Goal: Transaction & Acquisition: Purchase product/service

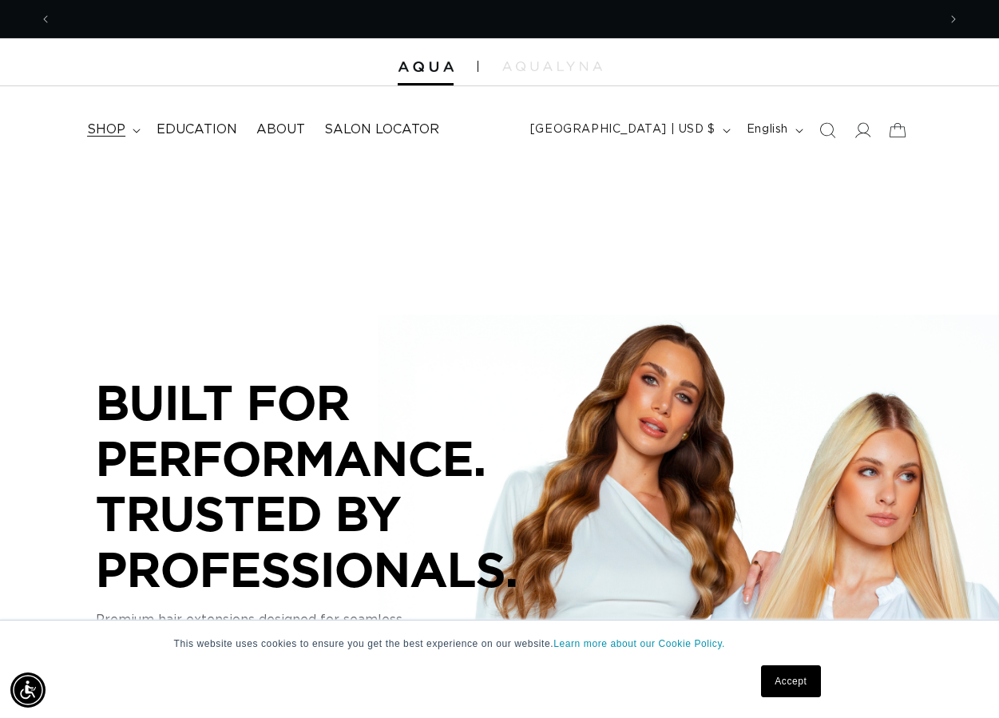
scroll to position [0, 886]
click at [133, 129] on icon at bounding box center [137, 131] width 8 height 5
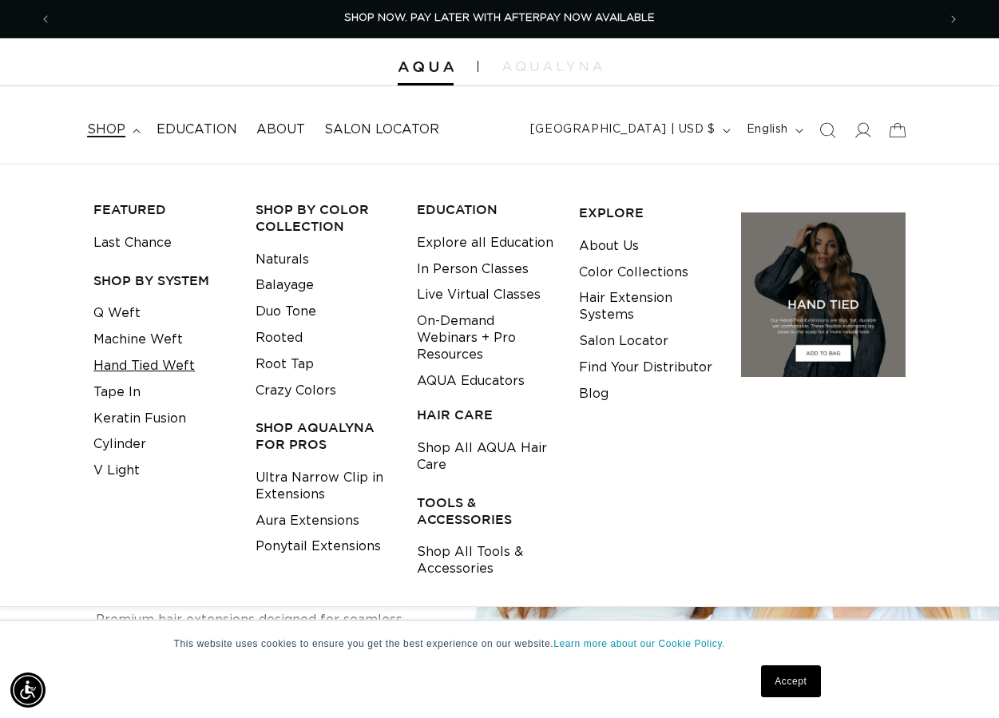
click at [131, 363] on link "Hand Tied Weft" at bounding box center [143, 366] width 101 height 26
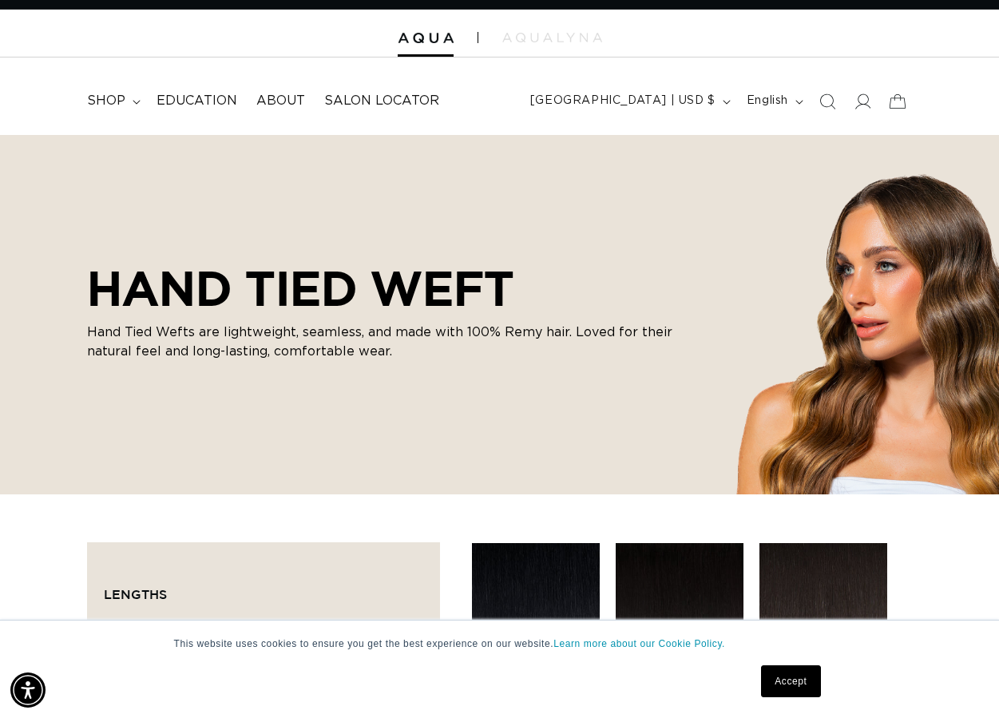
scroll to position [30, 0]
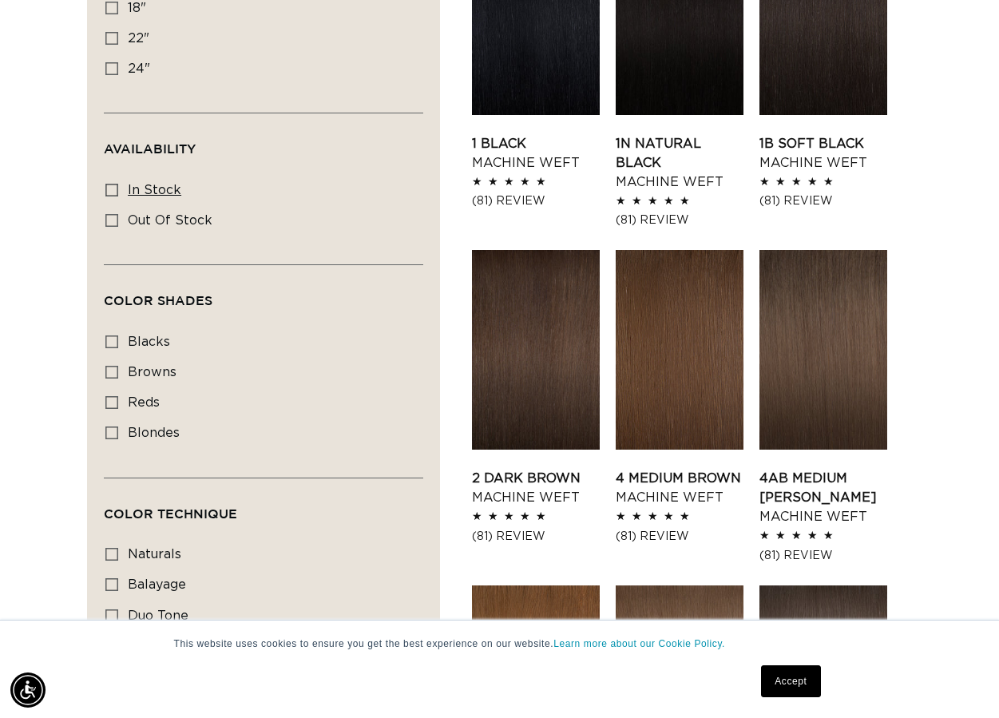
scroll to position [661, 0]
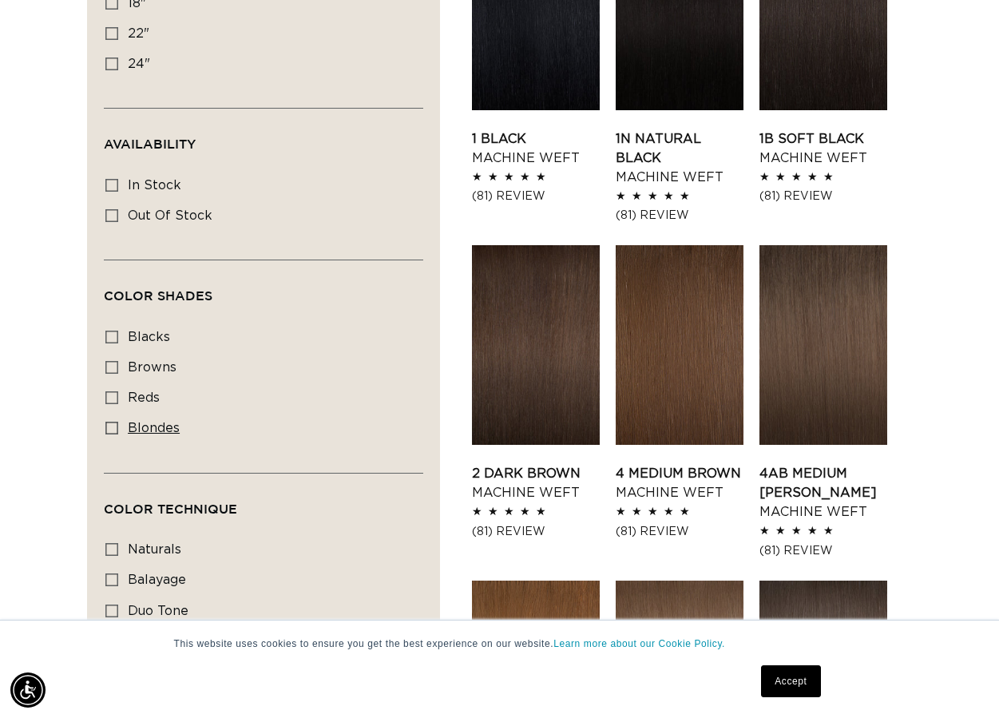
click at [110, 423] on icon at bounding box center [111, 428] width 13 height 13
click at [110, 423] on input "blondes blondes (20 products)" at bounding box center [111, 428] width 13 height 13
checkbox input "true"
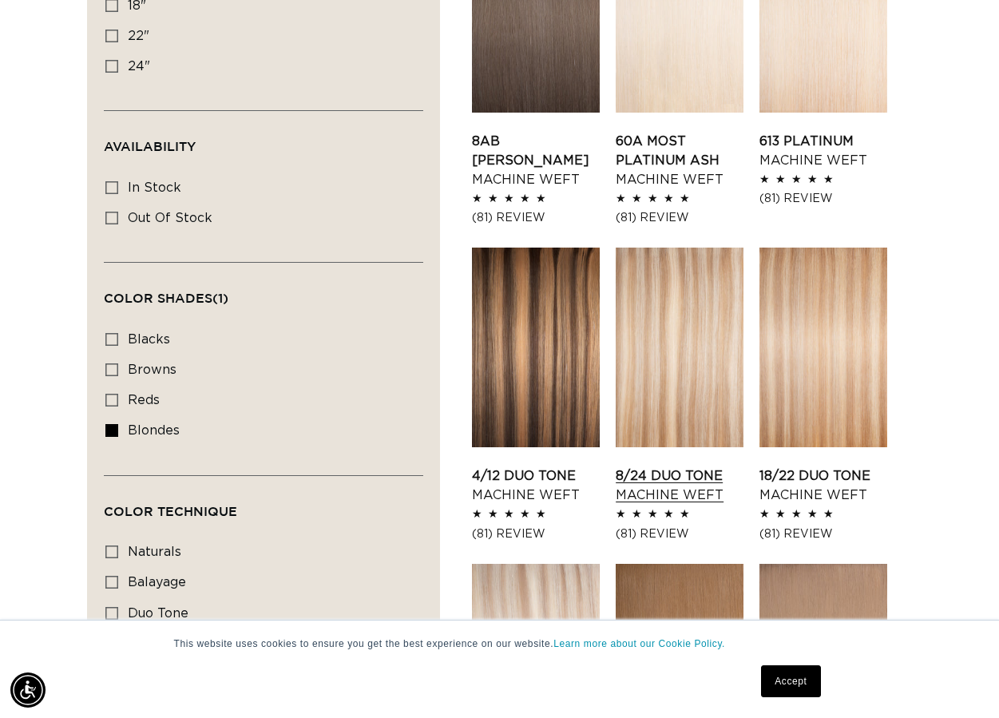
click at [681, 466] on link "8/24 Duo Tone Machine Weft" at bounding box center [680, 485] width 128 height 38
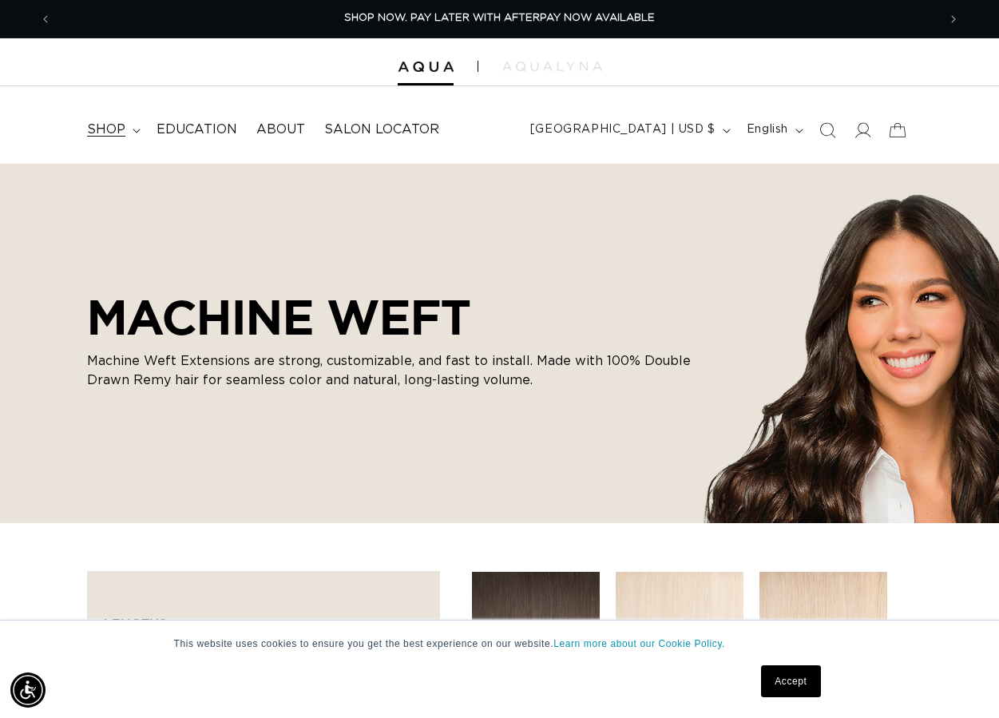
click at [121, 125] on span "shop" at bounding box center [106, 129] width 38 height 17
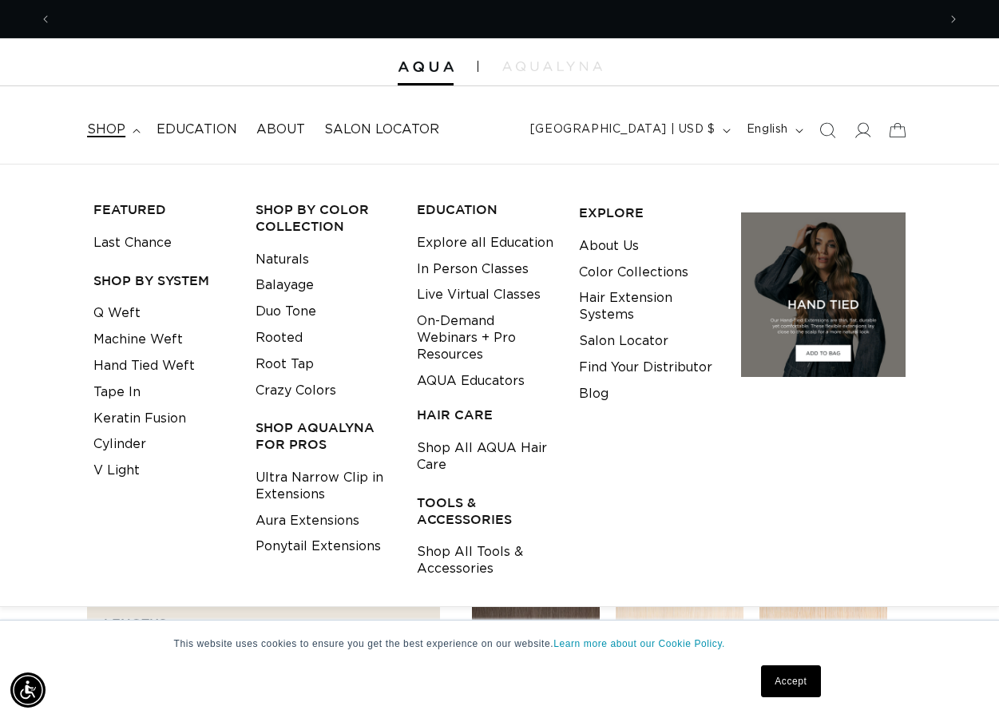
scroll to position [0, 1772]
click at [124, 362] on link "Hand Tied Weft" at bounding box center [143, 366] width 101 height 26
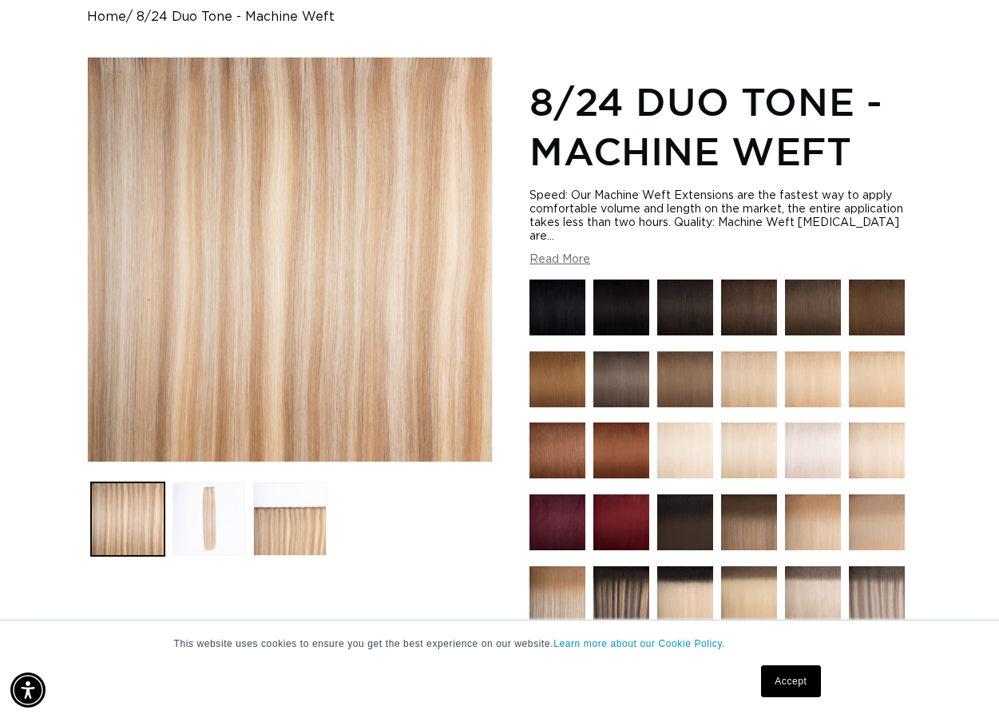
scroll to position [0, 886]
click at [207, 517] on button "Load image 2 in gallery view" at bounding box center [209, 518] width 73 height 73
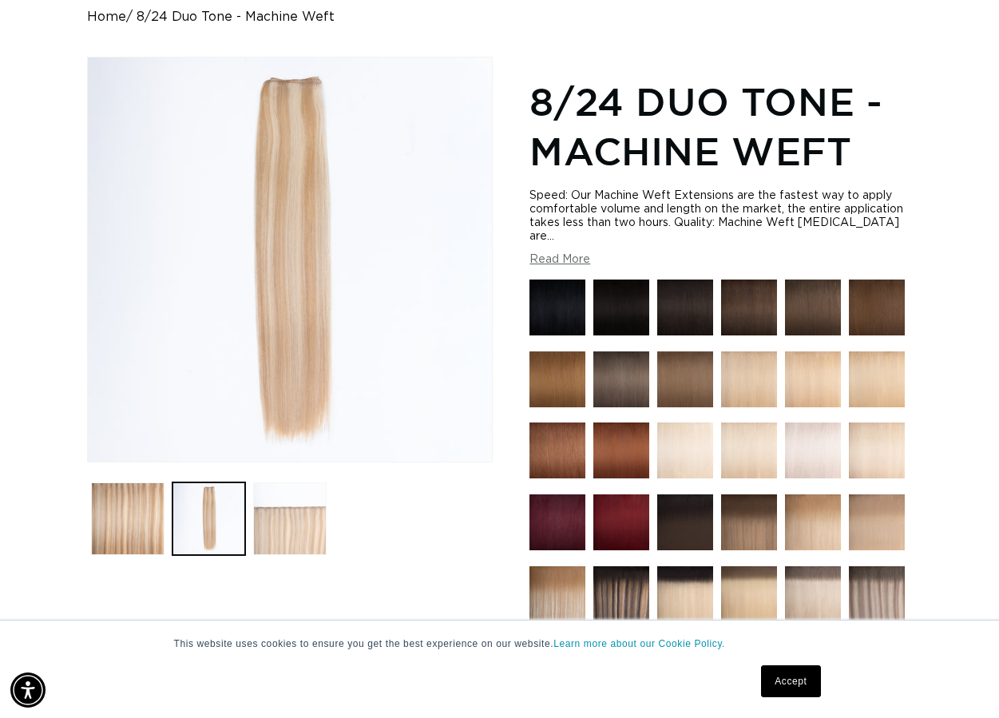
click at [316, 541] on button "Load image 3 in gallery view" at bounding box center [289, 518] width 73 height 73
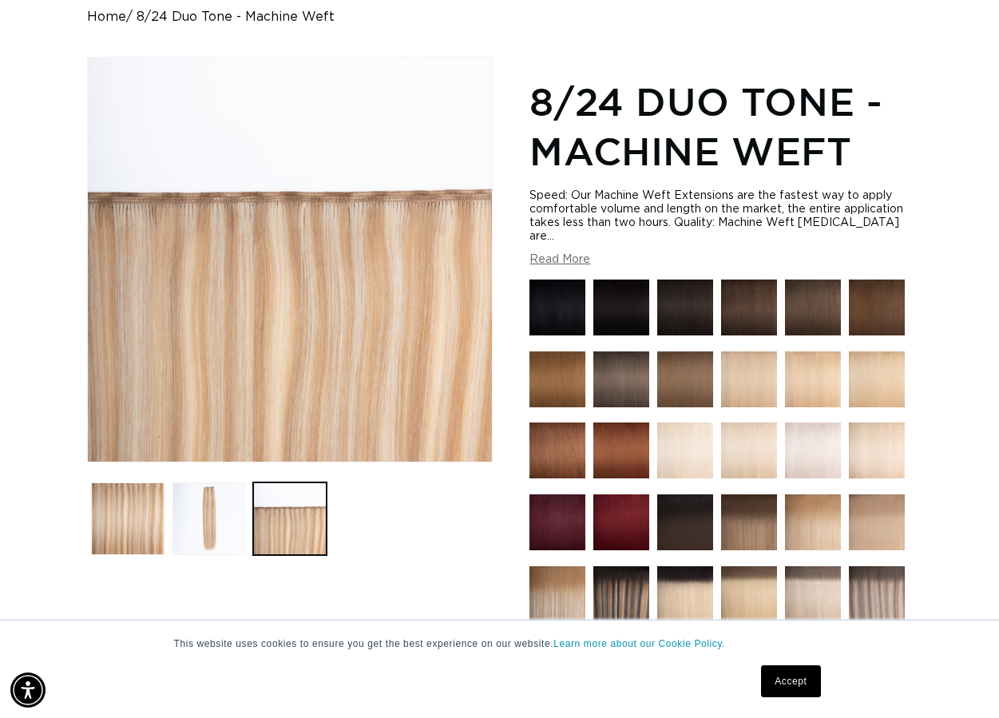
scroll to position [0, 0]
click at [548, 266] on button "Read More" at bounding box center [560, 260] width 61 height 14
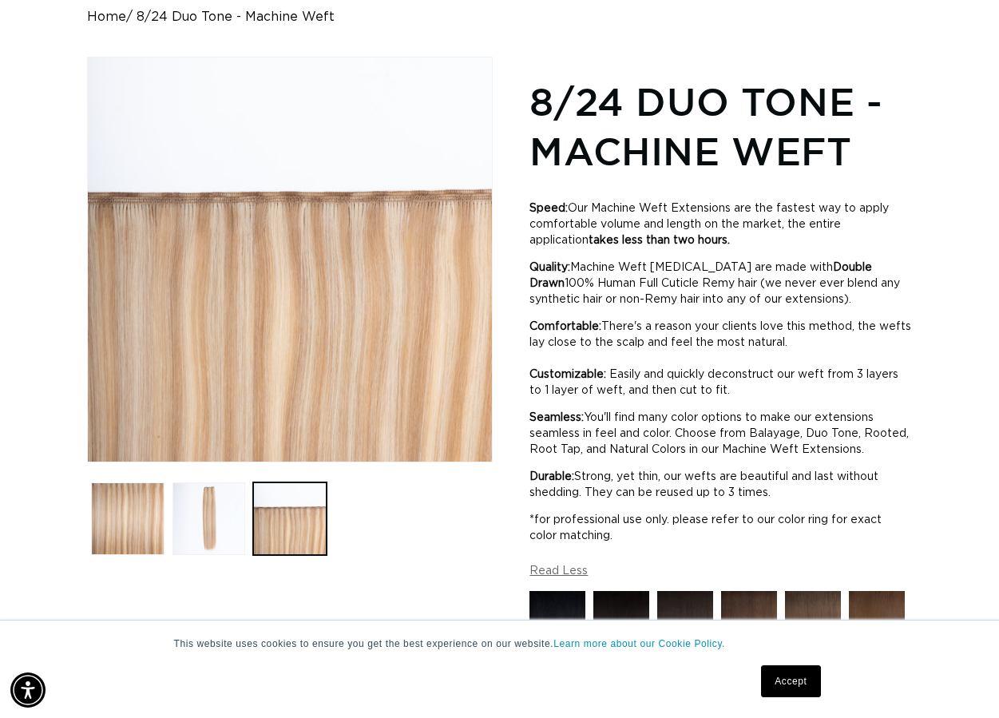
scroll to position [0, 1772]
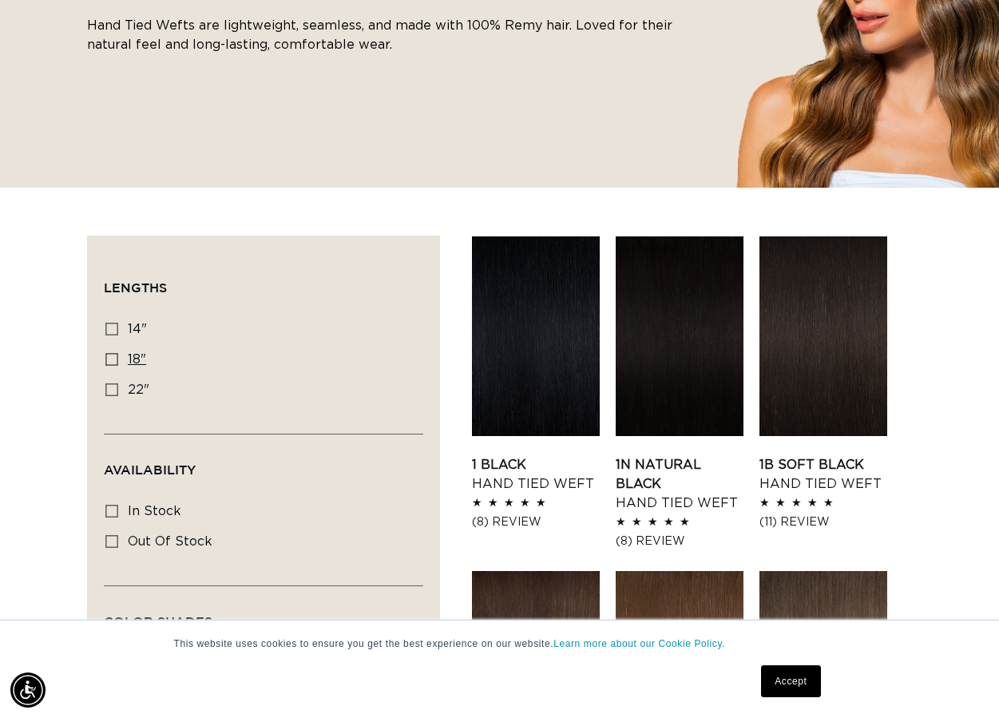
scroll to position [0, 1772]
click at [114, 354] on rect at bounding box center [111, 359] width 11 height 11
click at [114, 353] on input "18" 18" (35 products)" at bounding box center [111, 359] width 13 height 13
checkbox input "true"
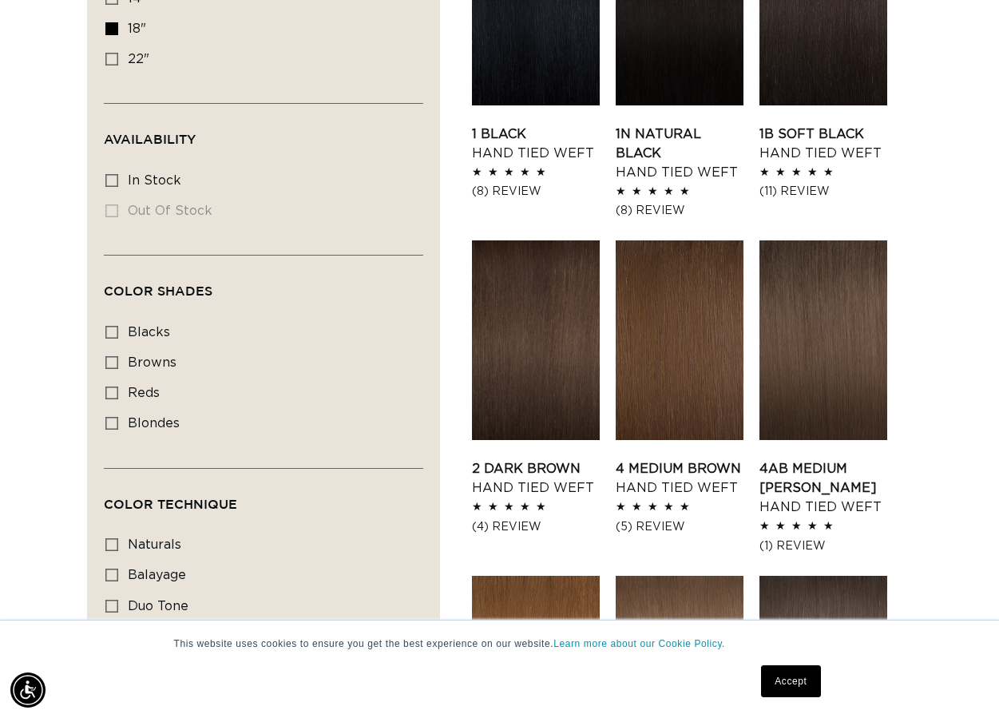
scroll to position [0, 886]
click at [108, 421] on icon at bounding box center [111, 423] width 13 height 13
click at [108, 421] on input "blondes blondes (23 products)" at bounding box center [111, 423] width 13 height 13
checkbox input "true"
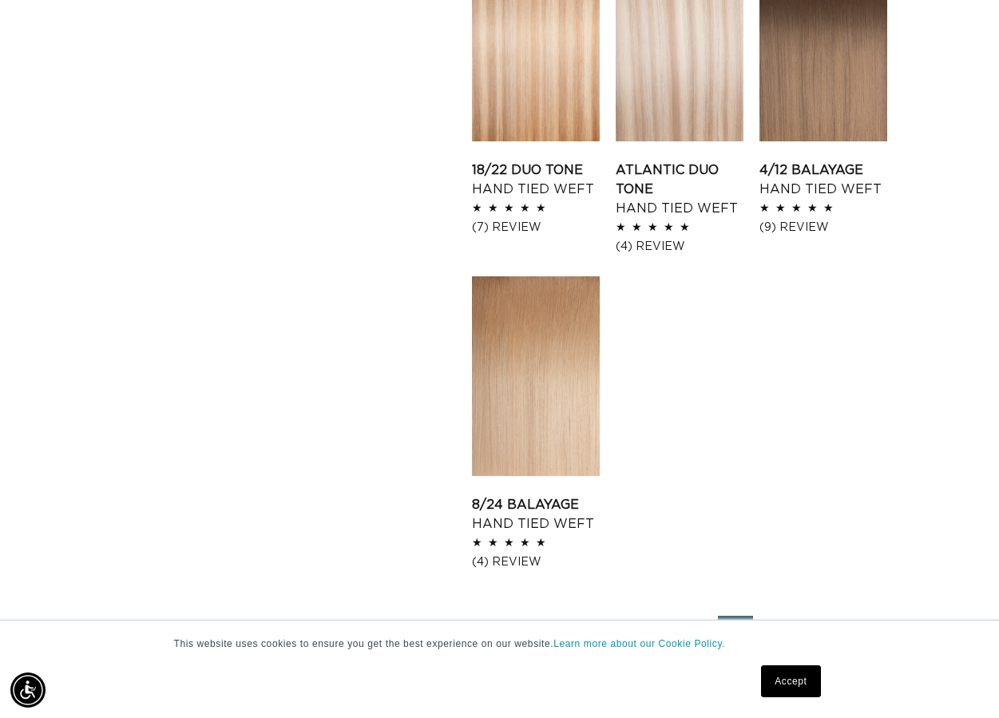
scroll to position [1934, 0]
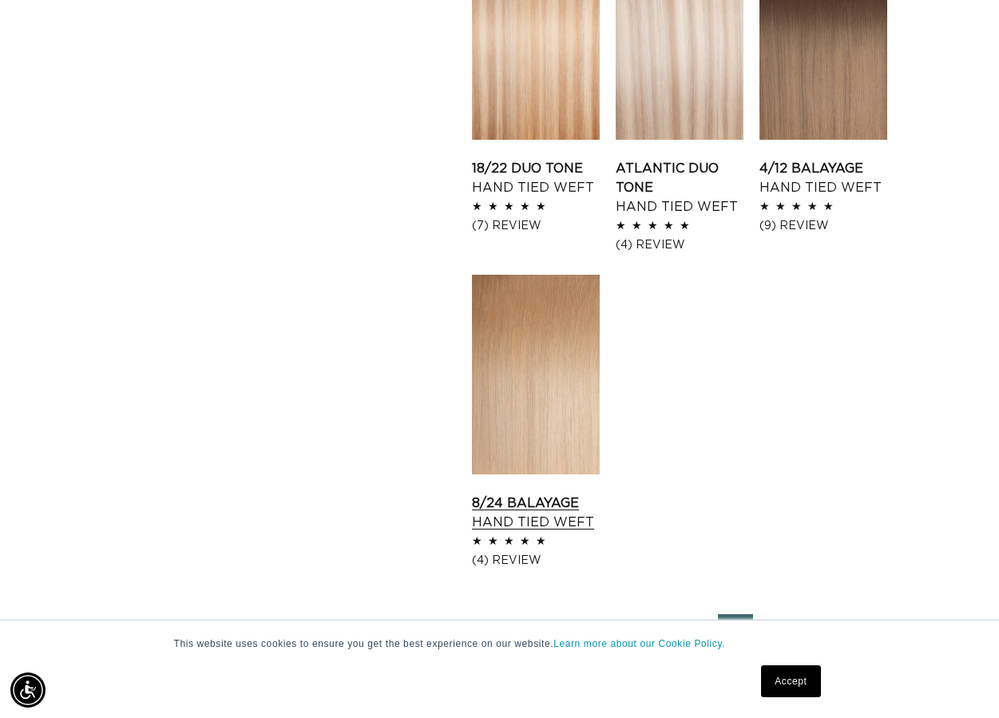
click at [545, 494] on link "8/24 Balayage Hand Tied Weft" at bounding box center [536, 513] width 128 height 38
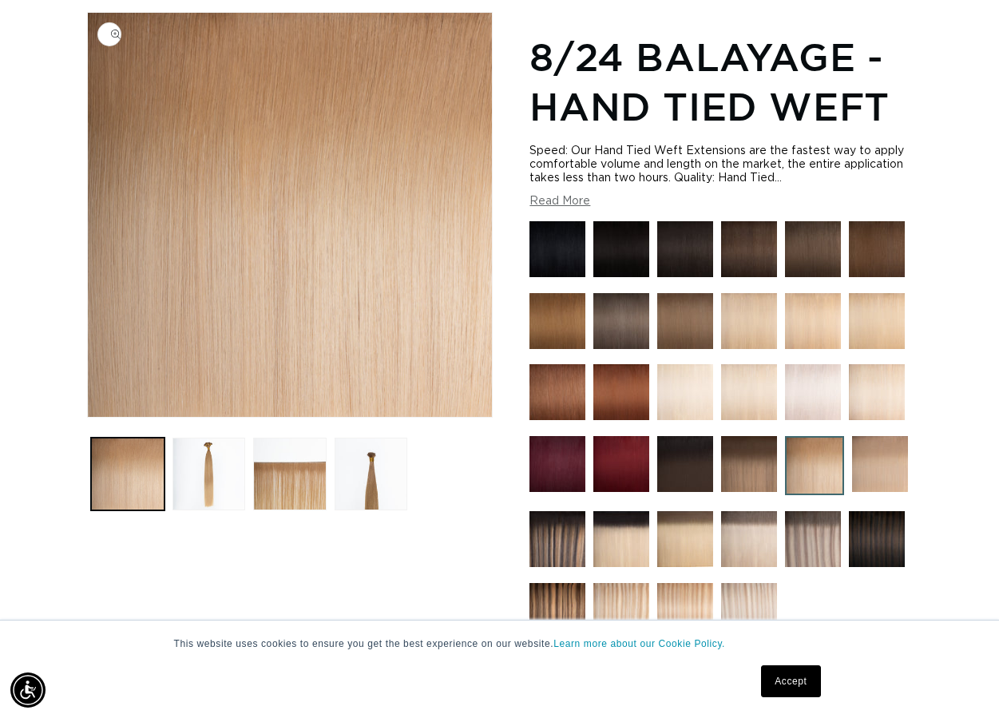
scroll to position [219, 0]
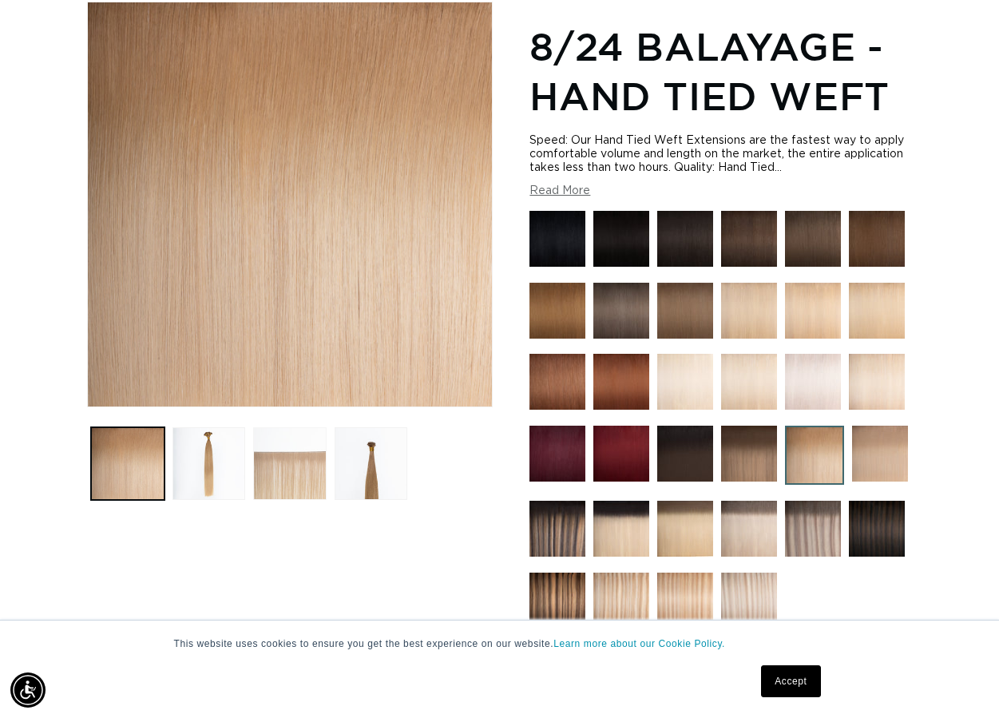
click at [308, 468] on button "Load image 3 in gallery view" at bounding box center [289, 463] width 73 height 73
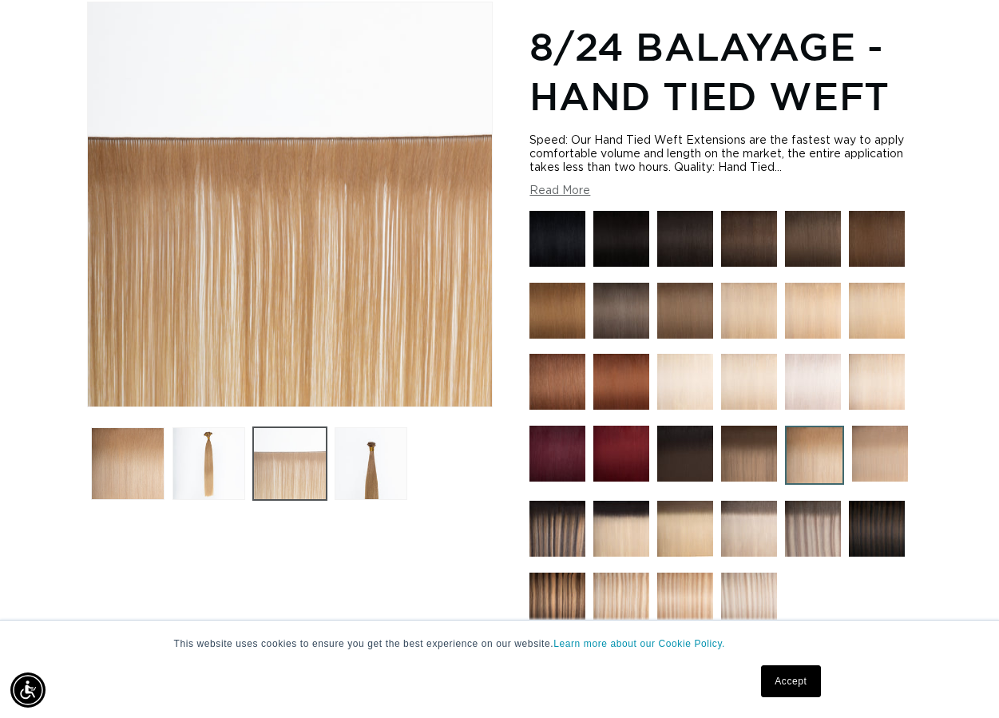
scroll to position [0, 886]
click at [208, 466] on button "Load image 2 in gallery view" at bounding box center [209, 463] width 73 height 73
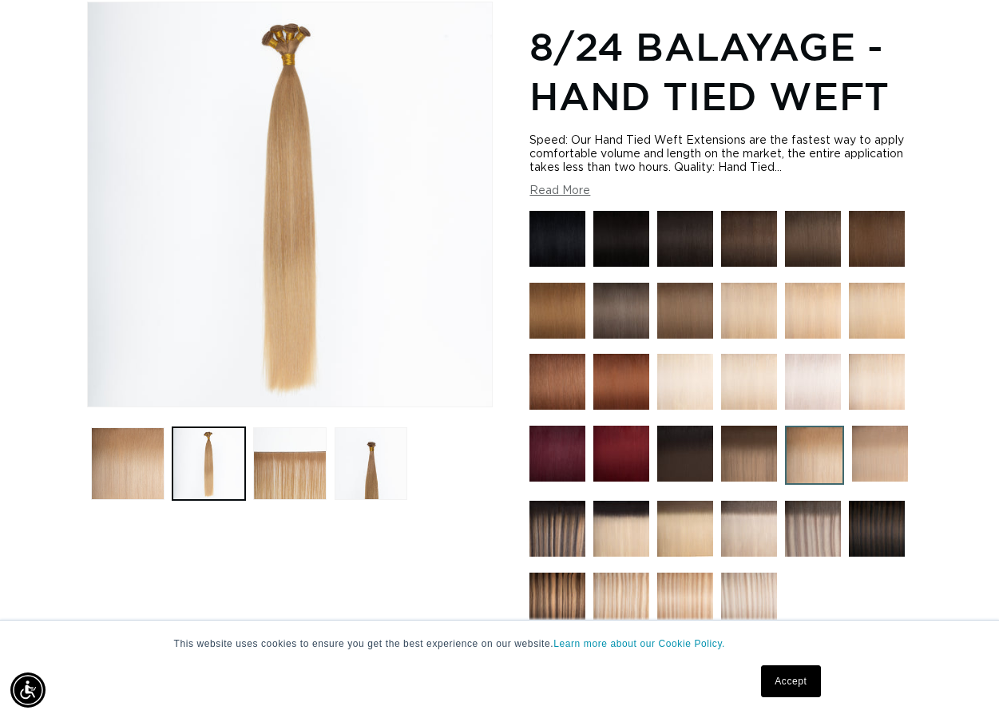
scroll to position [0, 1772]
click at [613, 591] on img at bounding box center [621, 601] width 56 height 56
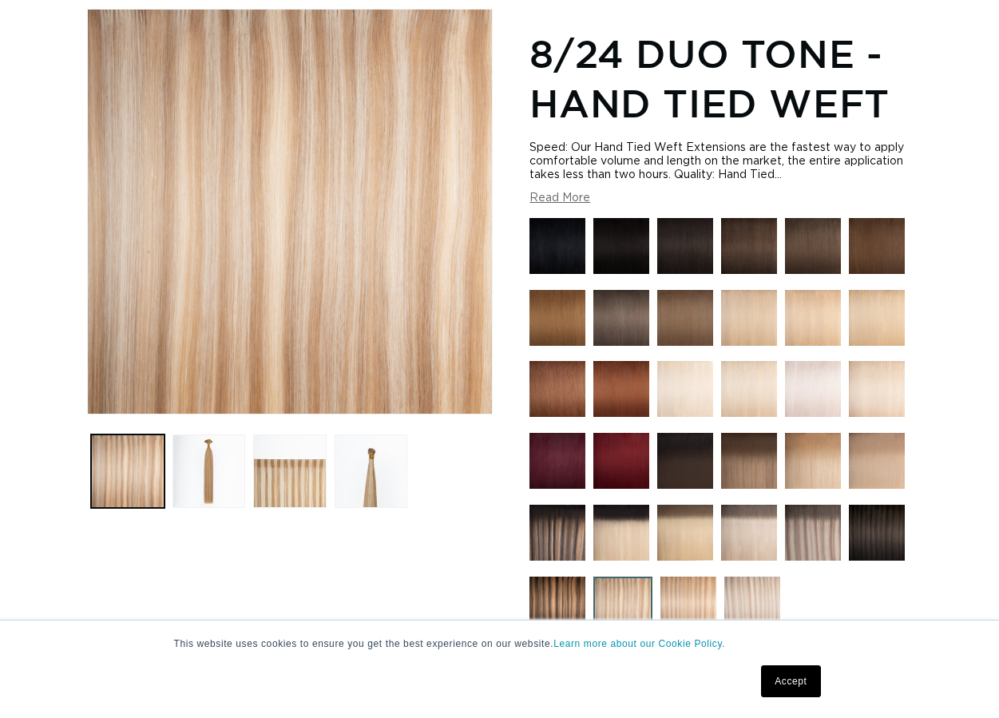
scroll to position [222, 0]
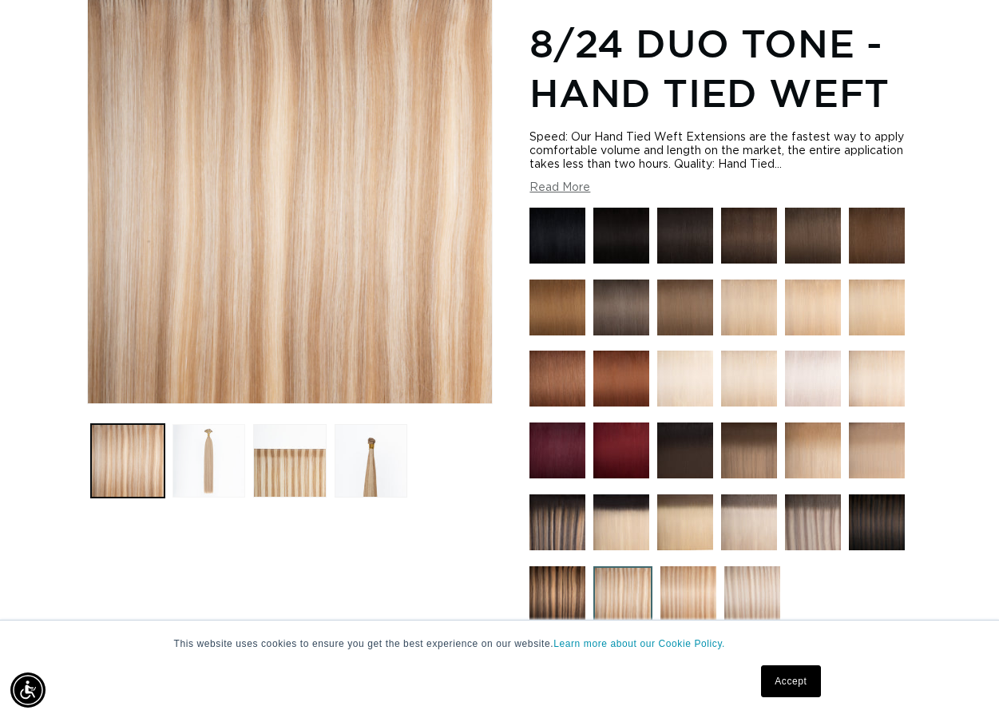
click at [214, 448] on button "Load image 2 in gallery view" at bounding box center [209, 460] width 73 height 73
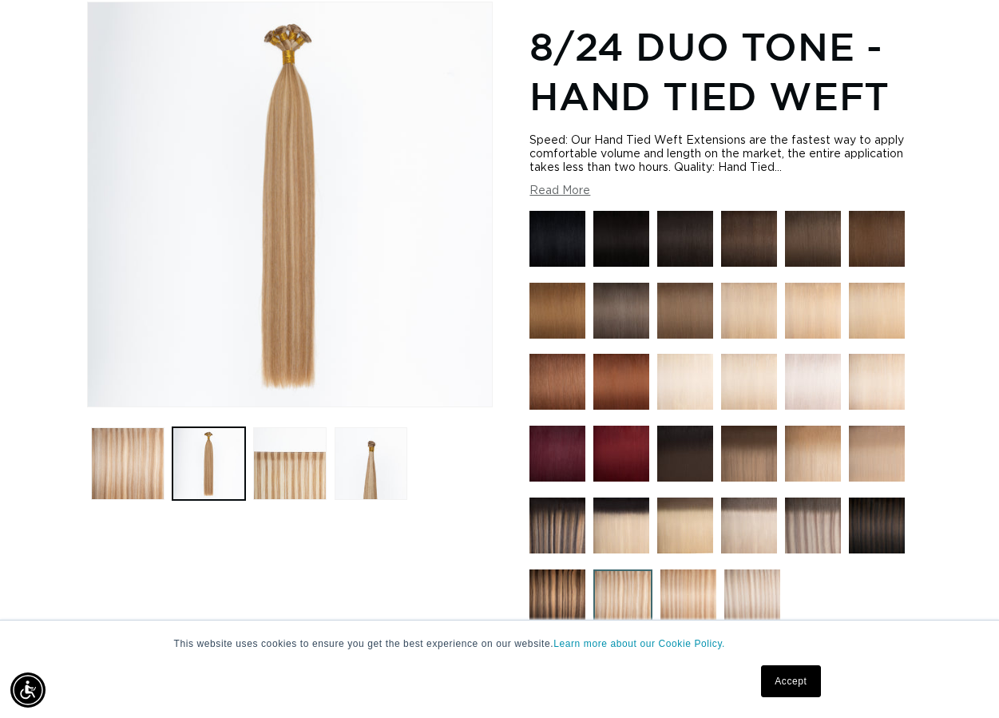
scroll to position [0, 886]
click at [693, 592] on img at bounding box center [689, 598] width 56 height 56
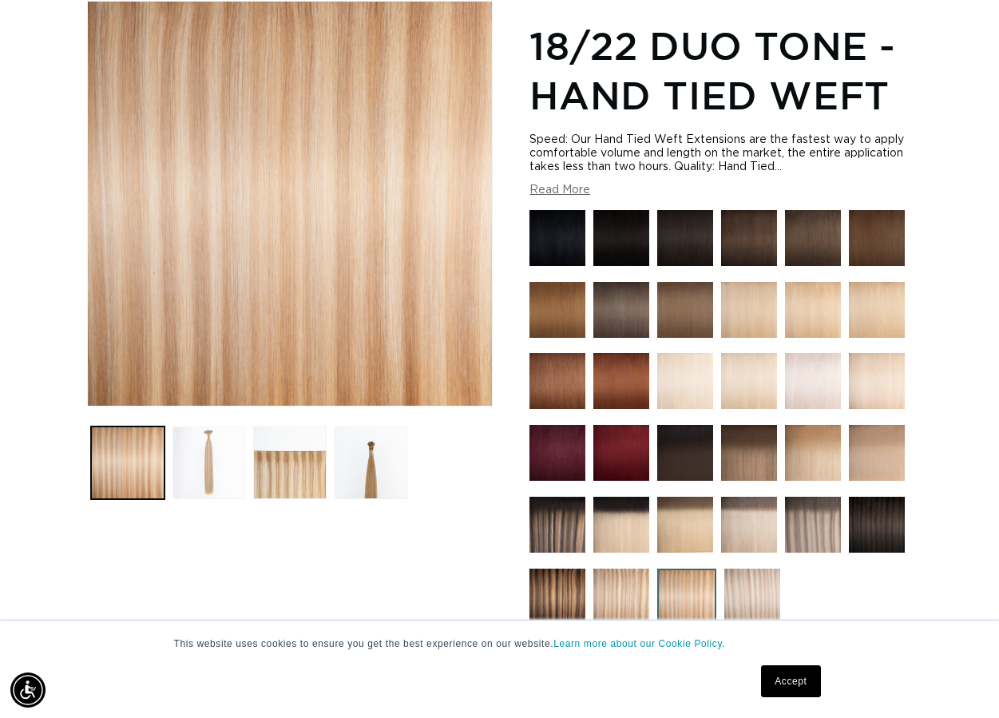
click at [220, 446] on button "Load image 2 in gallery view" at bounding box center [209, 463] width 73 height 73
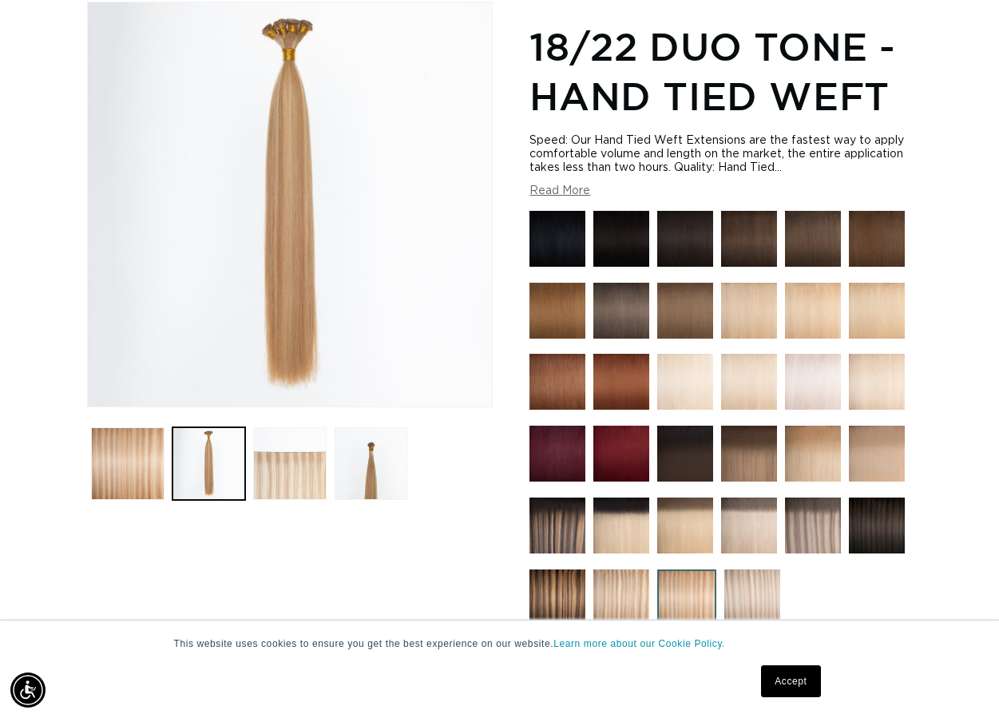
scroll to position [0, 886]
click at [303, 462] on button "Load image 3 in gallery view" at bounding box center [289, 463] width 73 height 73
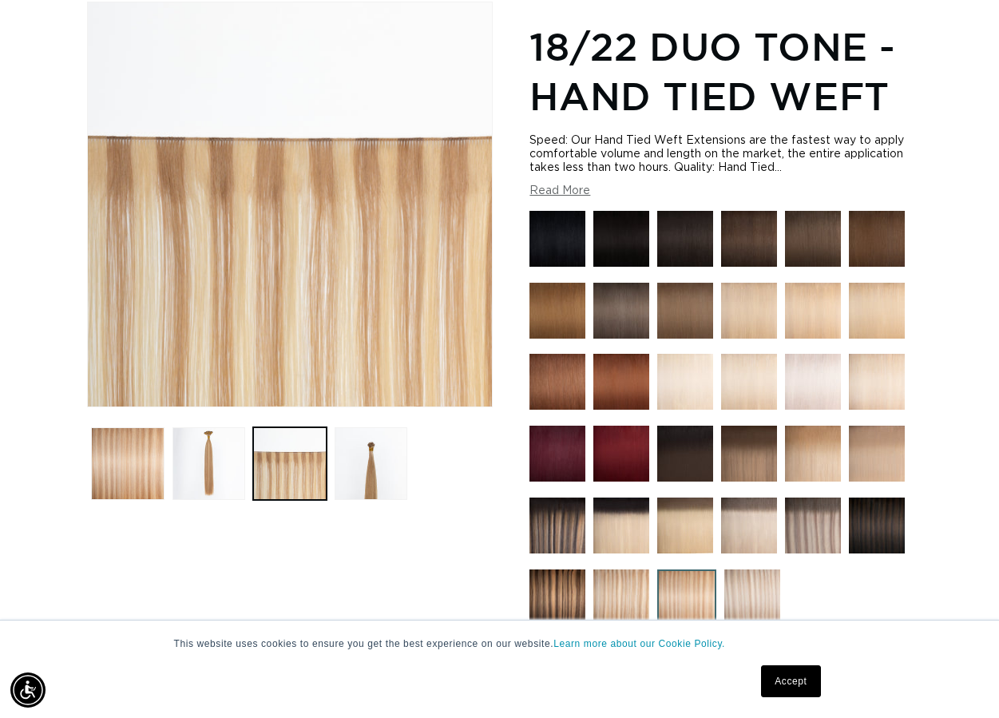
scroll to position [0, 1772]
click at [740, 523] on img at bounding box center [749, 526] width 56 height 56
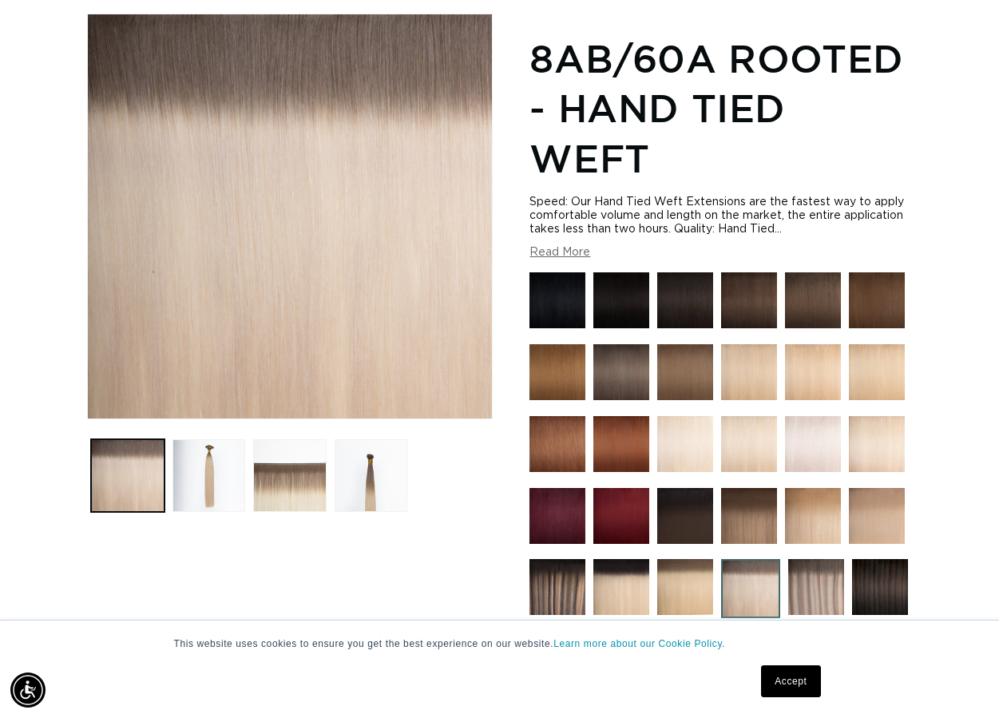
scroll to position [228, 0]
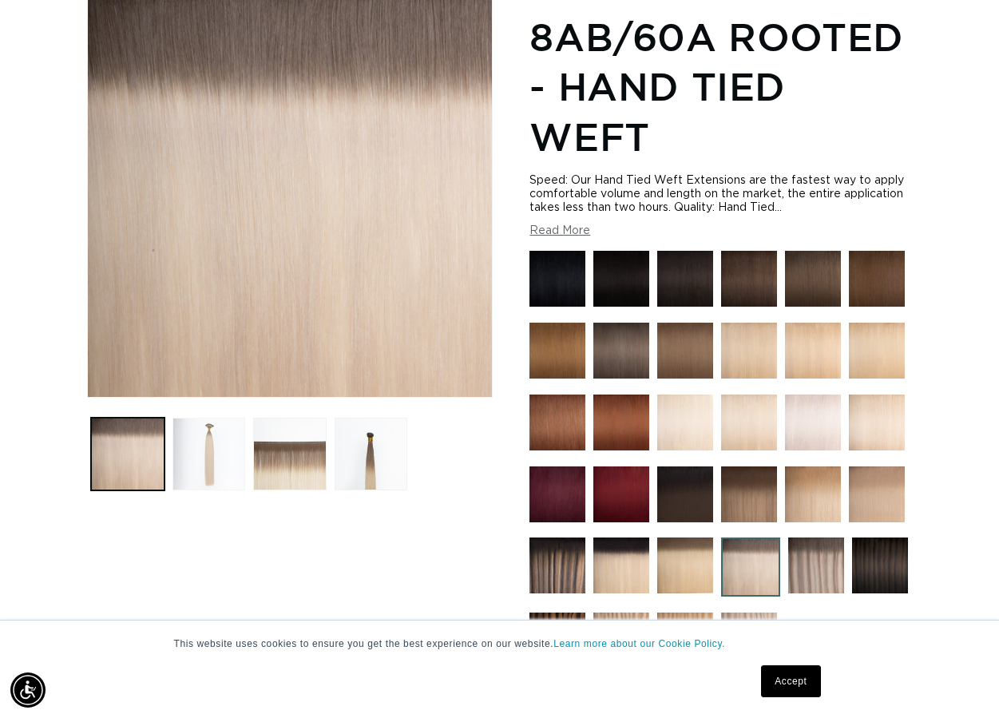
click at [212, 451] on button "Load image 2 in gallery view" at bounding box center [209, 454] width 73 height 73
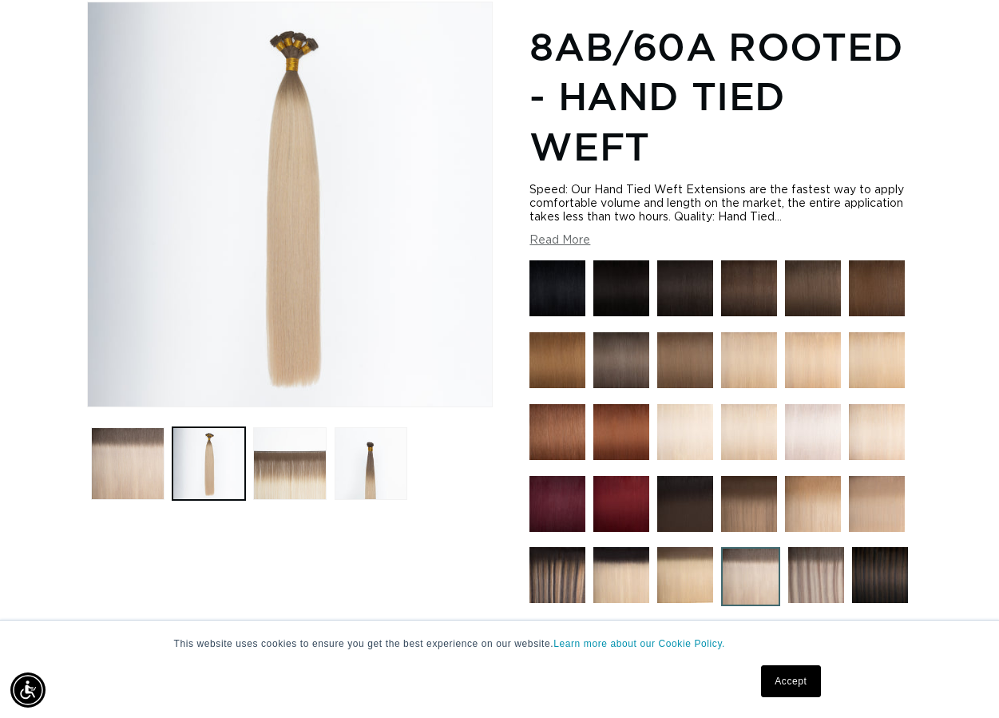
scroll to position [0, 886]
click at [689, 582] on img at bounding box center [685, 575] width 56 height 56
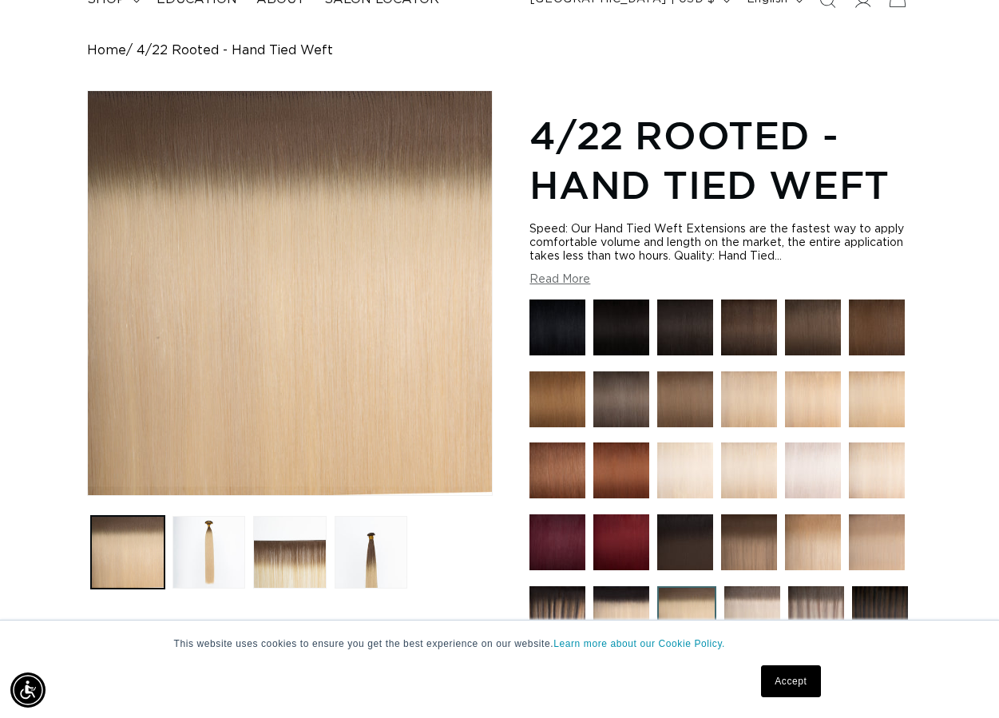
scroll to position [178, 0]
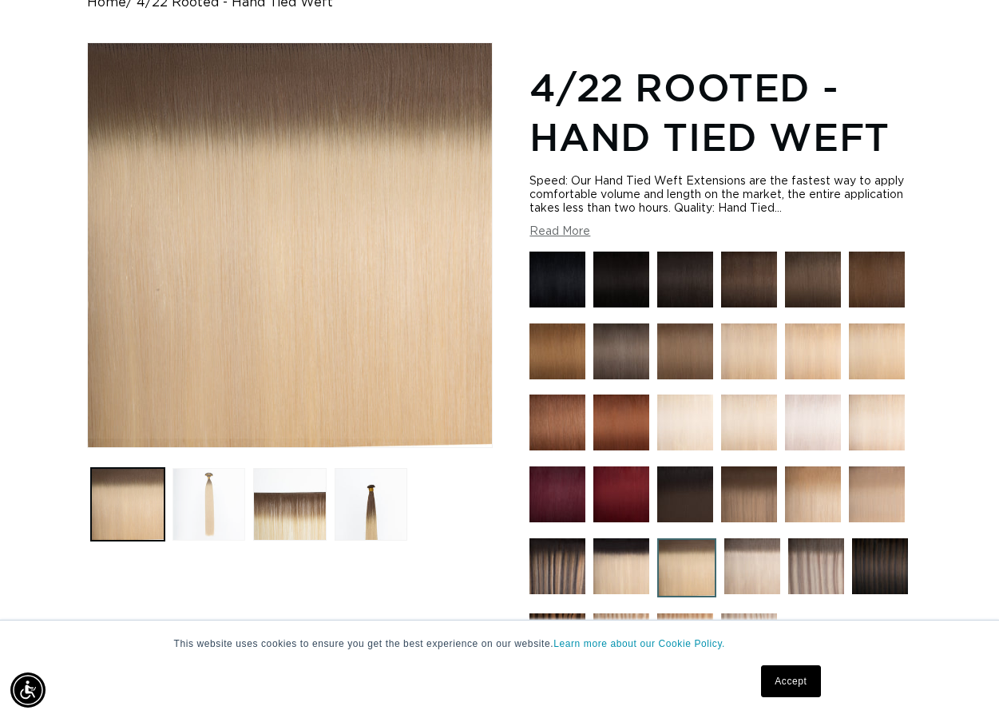
click at [208, 514] on button "Load image 2 in gallery view" at bounding box center [209, 504] width 73 height 73
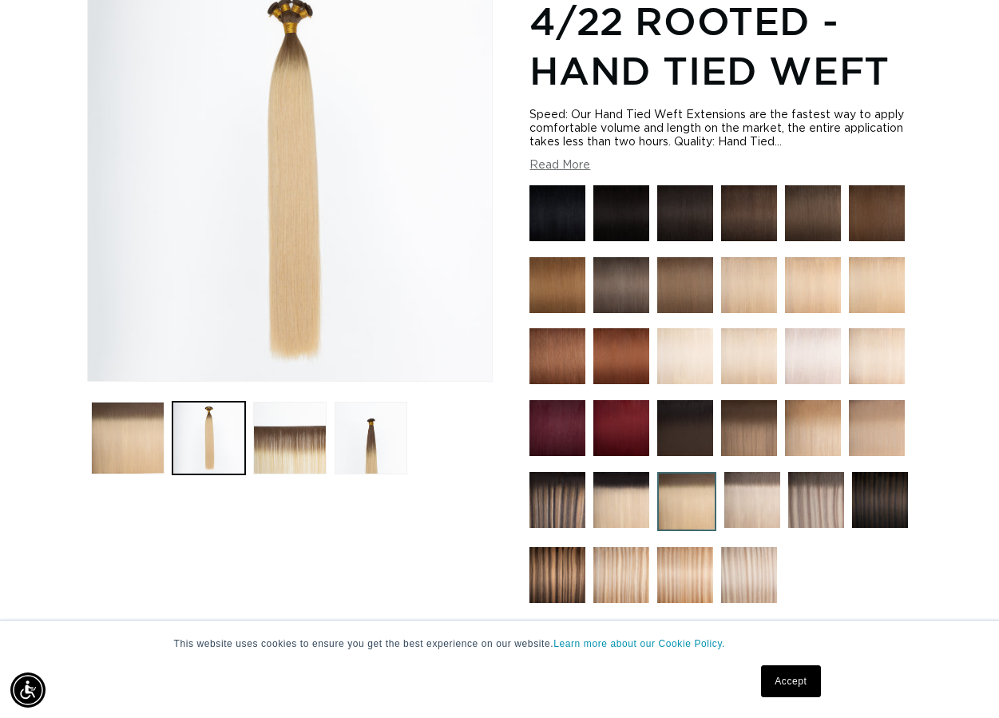
scroll to position [0, 1772]
click at [561, 166] on button "Read More" at bounding box center [560, 166] width 61 height 14
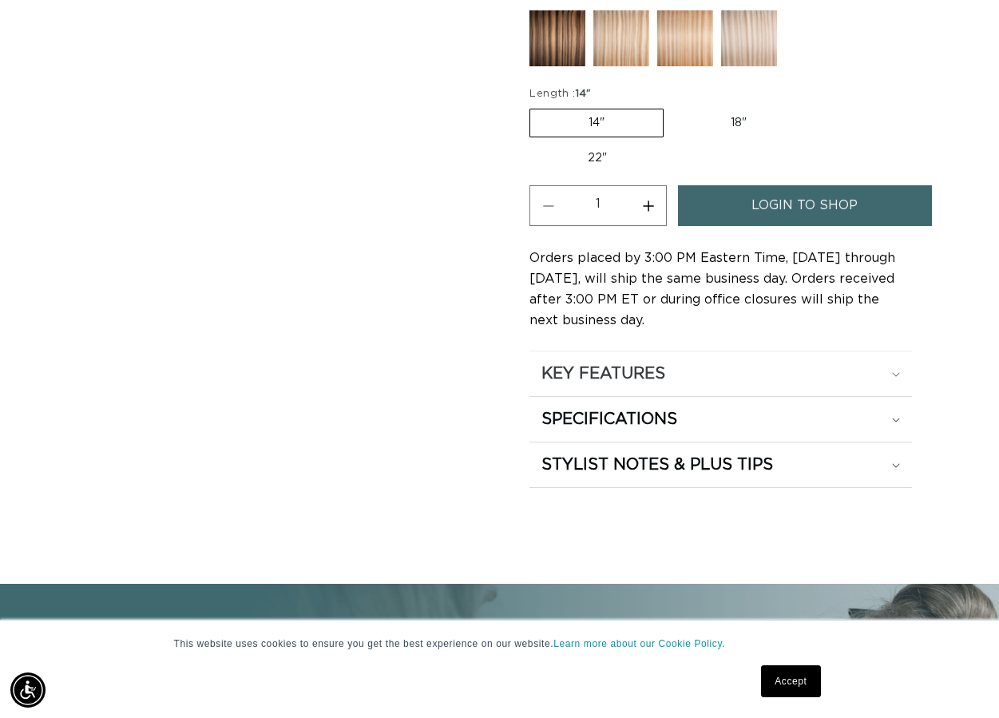
scroll to position [0, 886]
click at [622, 371] on h2 "KEY FEATURES" at bounding box center [604, 373] width 124 height 21
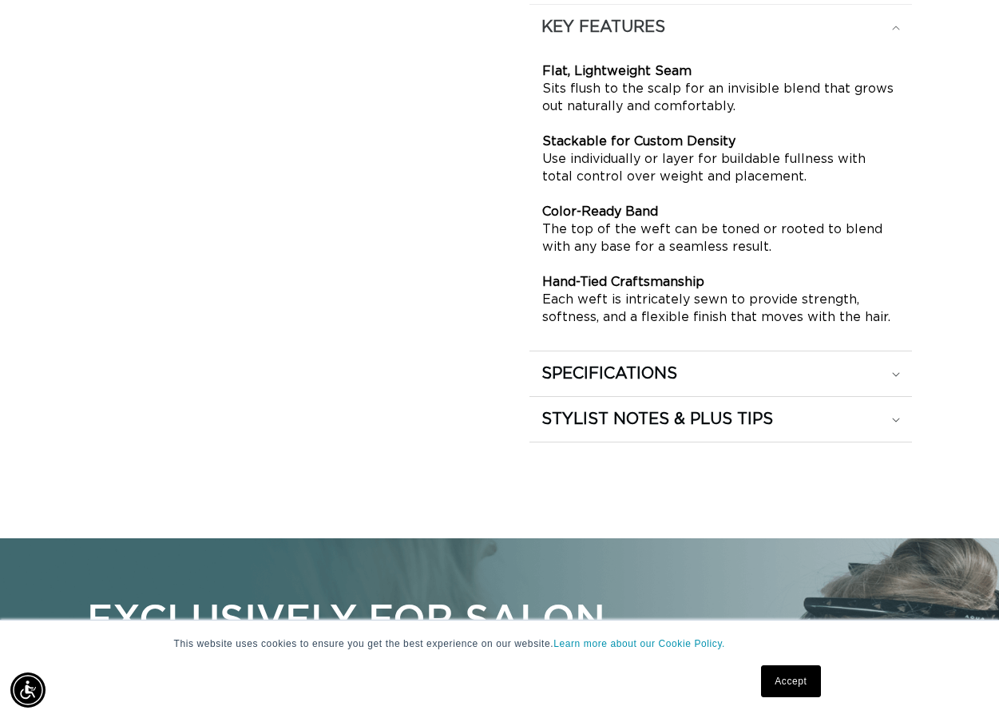
scroll to position [1492, 0]
click at [635, 427] on h2 "STYLIST NOTES & PLUS TIPS" at bounding box center [658, 418] width 232 height 21
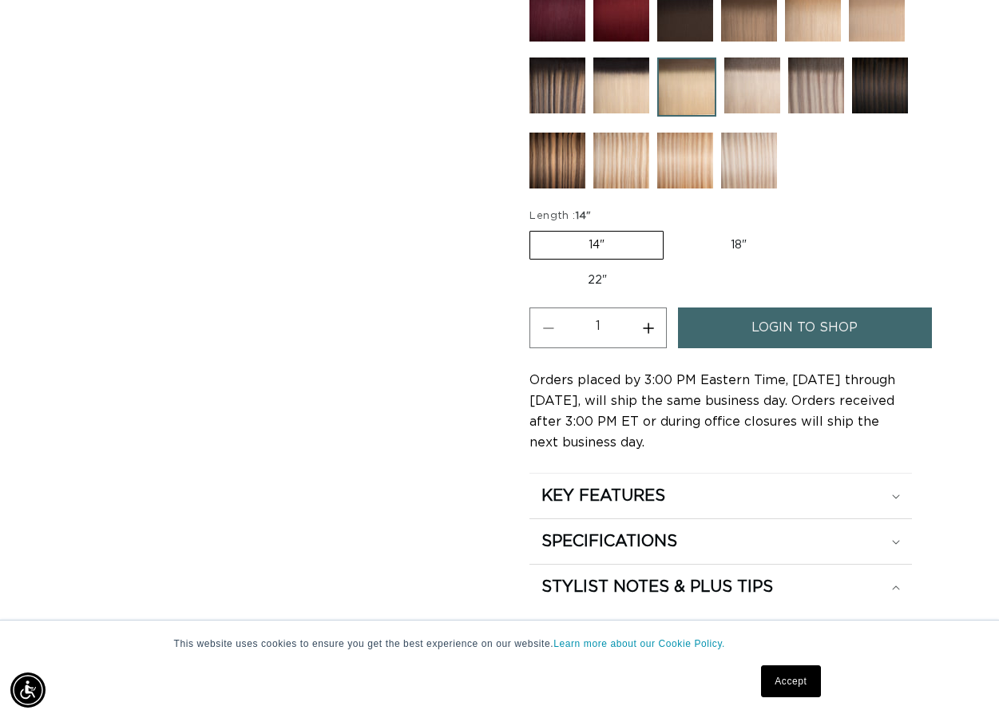
scroll to position [0, 1772]
click at [792, 321] on span "login to shop" at bounding box center [805, 328] width 106 height 41
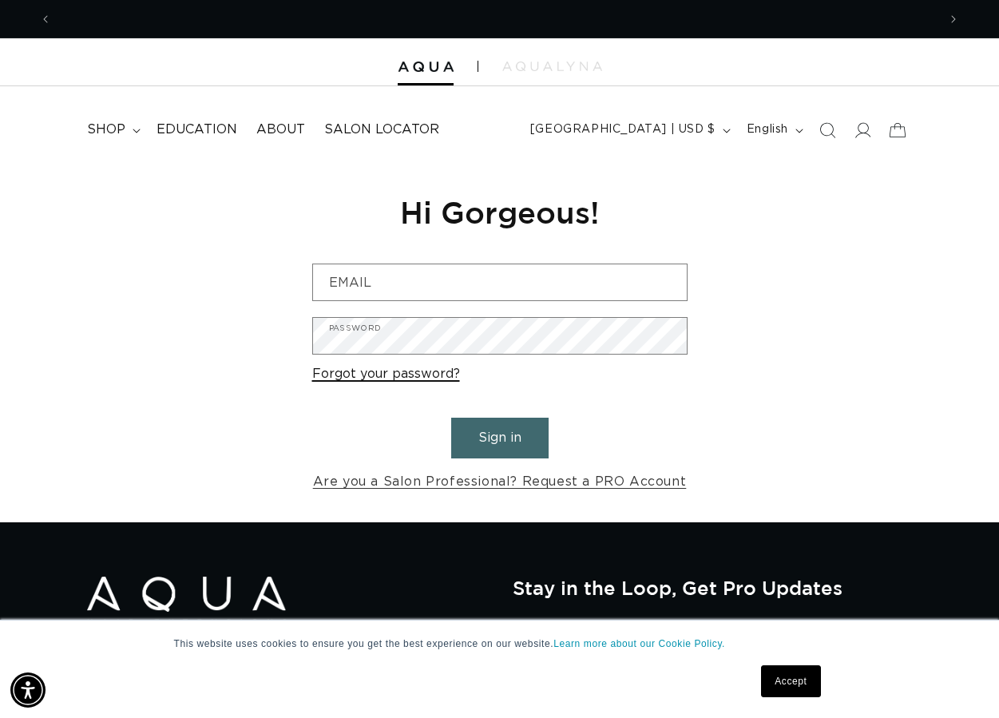
scroll to position [0, 1772]
click at [779, 681] on link "Accept" at bounding box center [790, 681] width 59 height 32
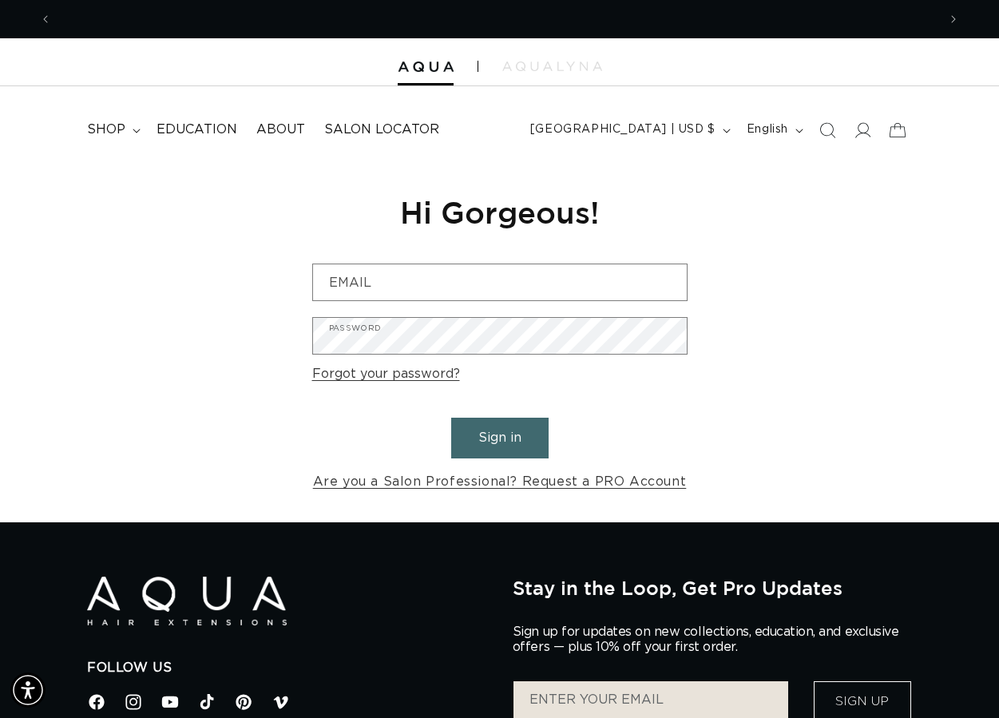
scroll to position [0, 0]
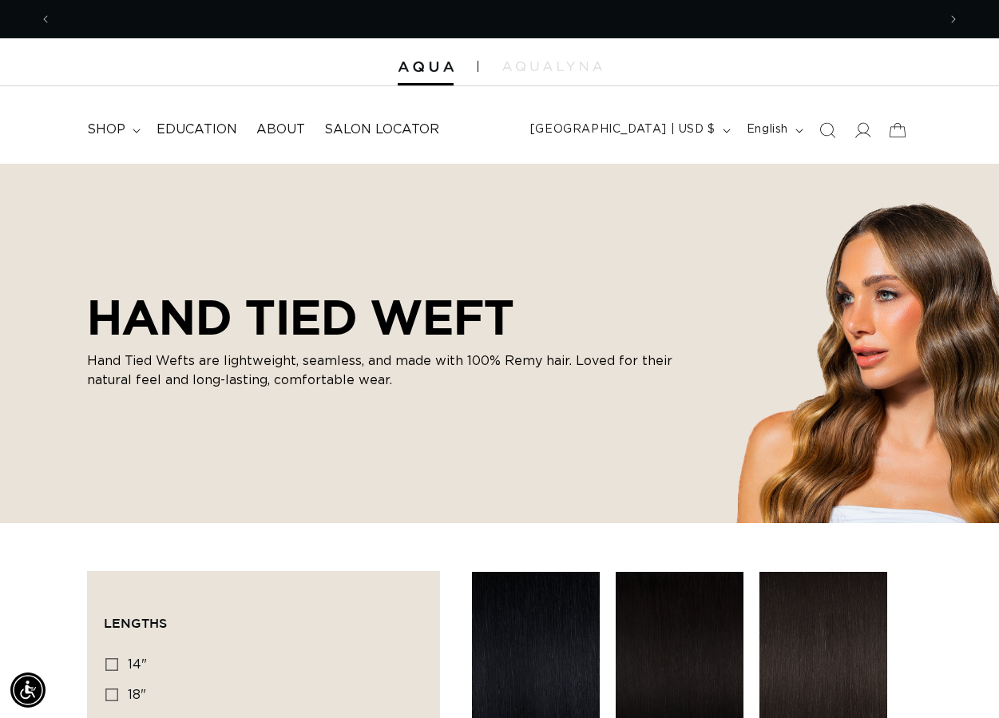
scroll to position [0, 886]
click at [867, 132] on icon at bounding box center [862, 129] width 17 height 17
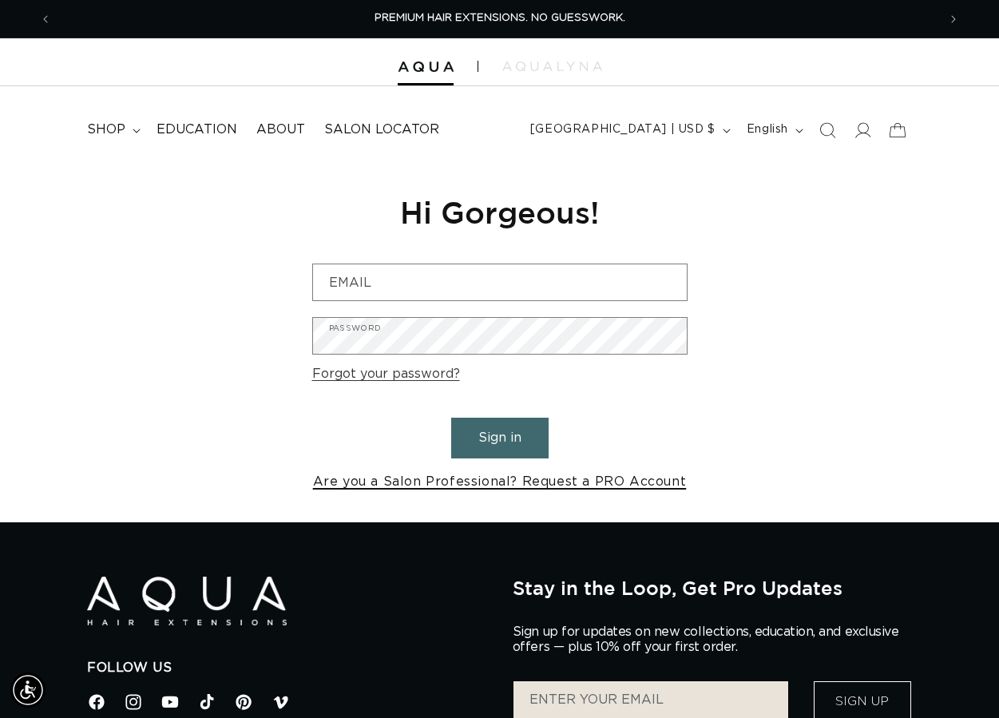
click at [427, 482] on link "Are you a Salon Professional? Request a PRO Account" at bounding box center [500, 481] width 374 height 23
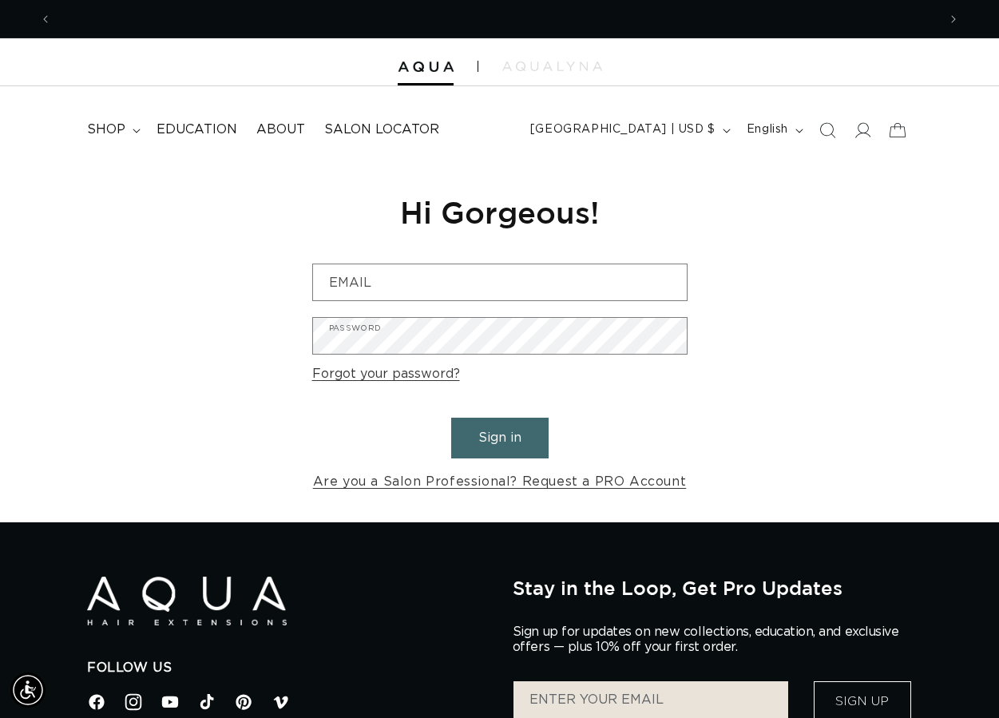
scroll to position [0, 1772]
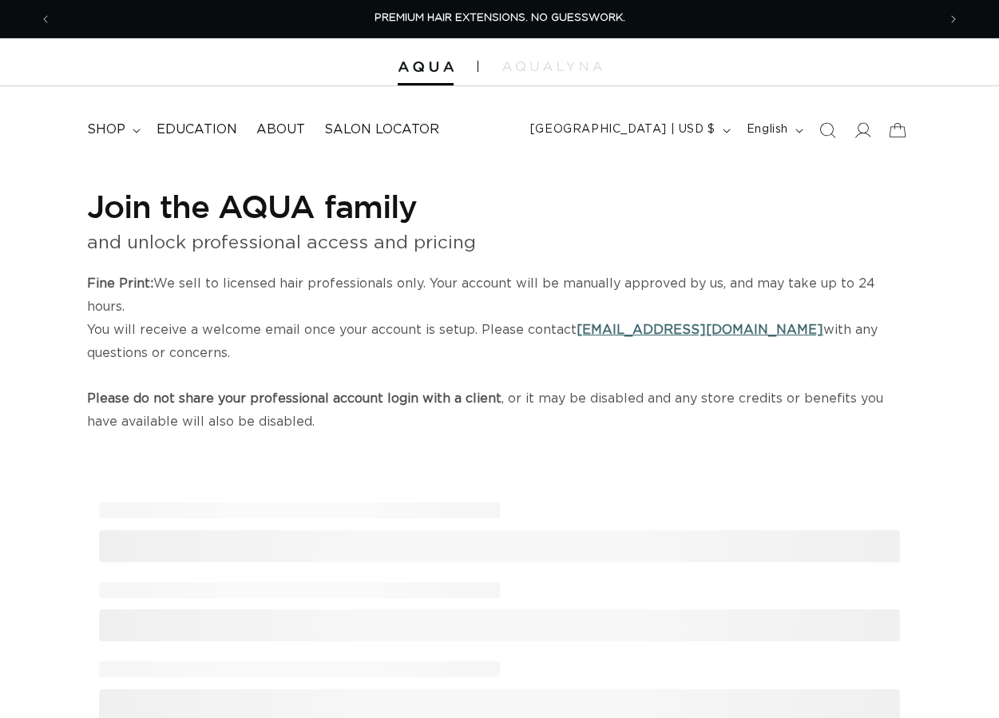
select select "US"
select select "[GEOGRAPHIC_DATA]"
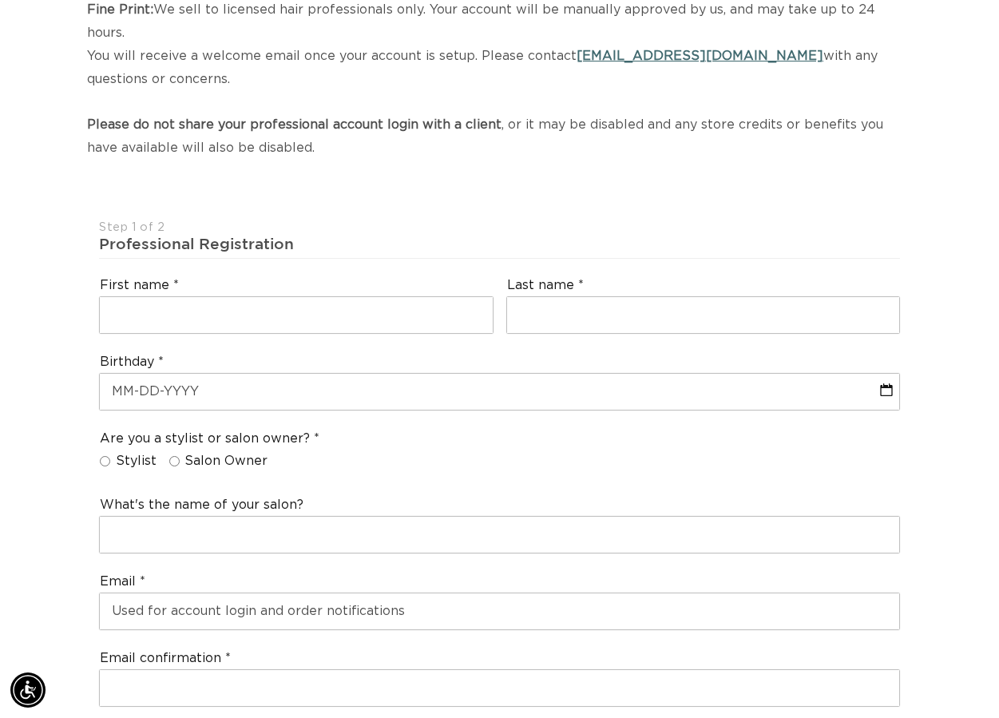
scroll to position [0, 1772]
